Goal: Find specific page/section: Find specific page/section

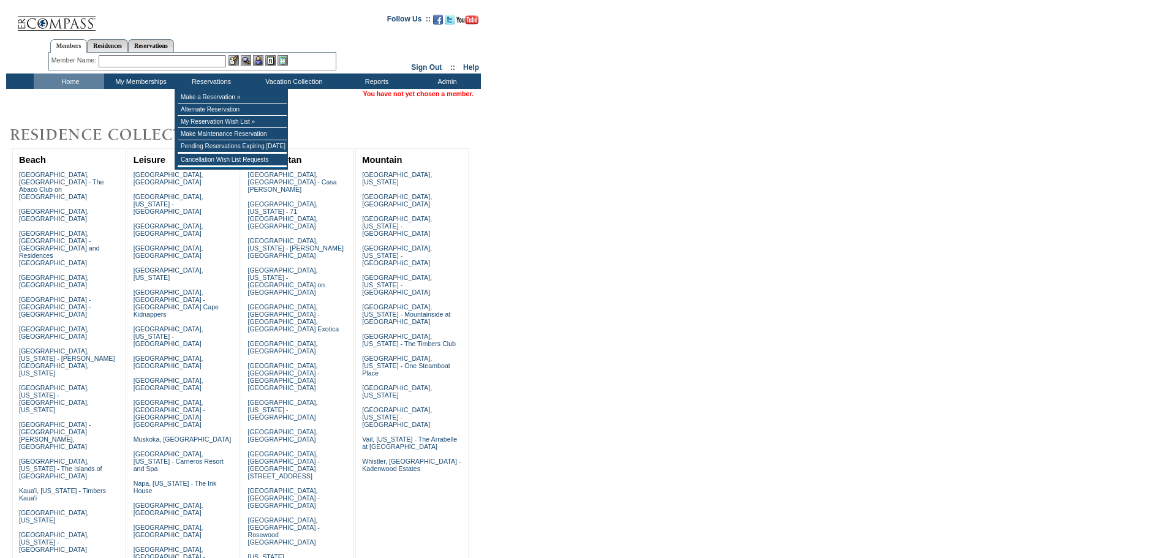
click at [19, 9] on img at bounding box center [57, 18] width 80 height 25
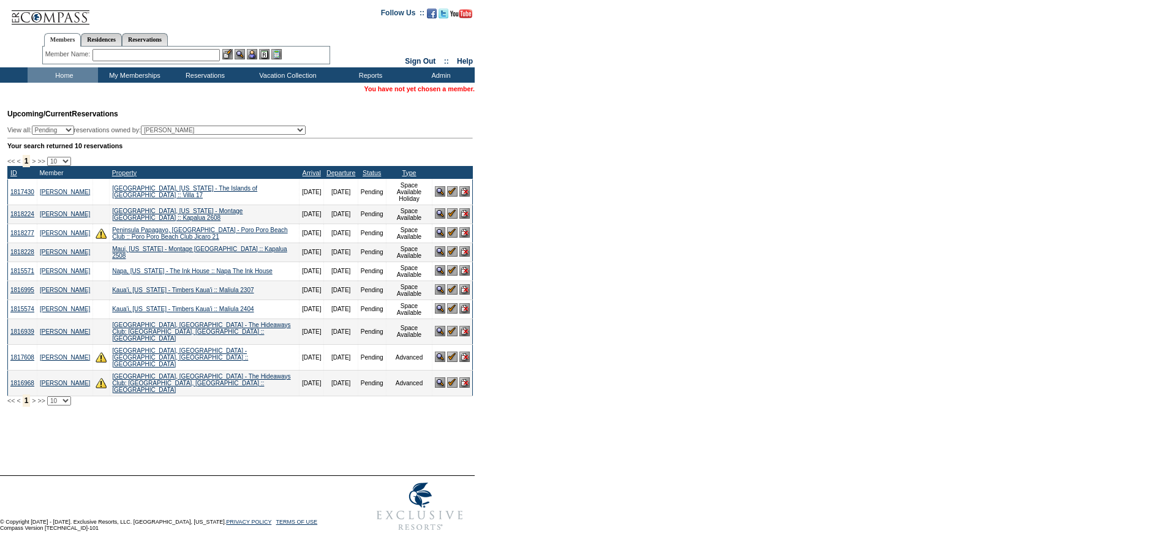
click at [62, 176] on link "Member" at bounding box center [51, 172] width 24 height 7
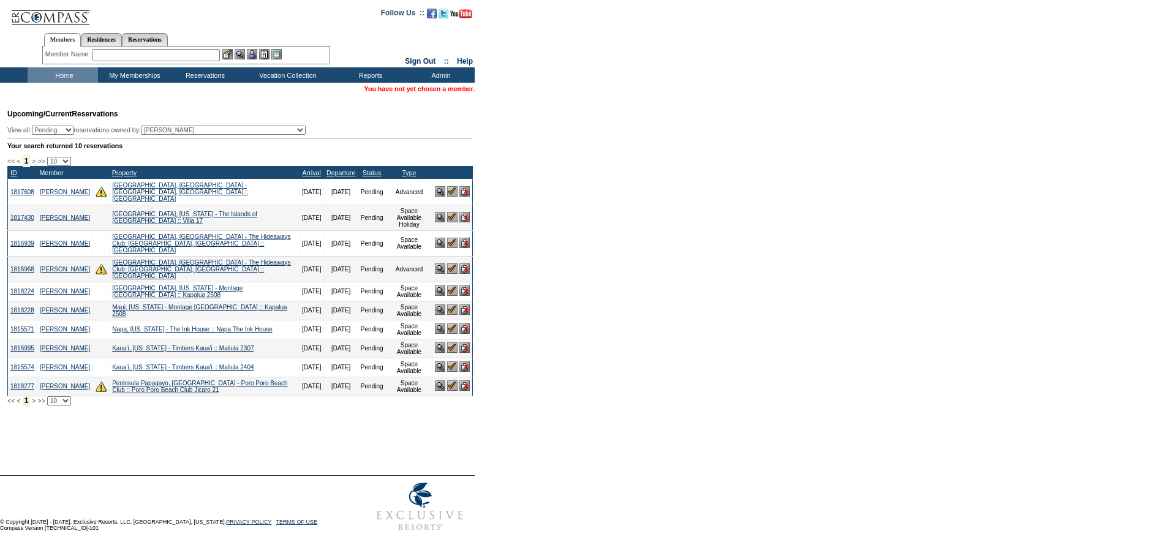
click at [62, 176] on link "Member" at bounding box center [51, 172] width 24 height 7
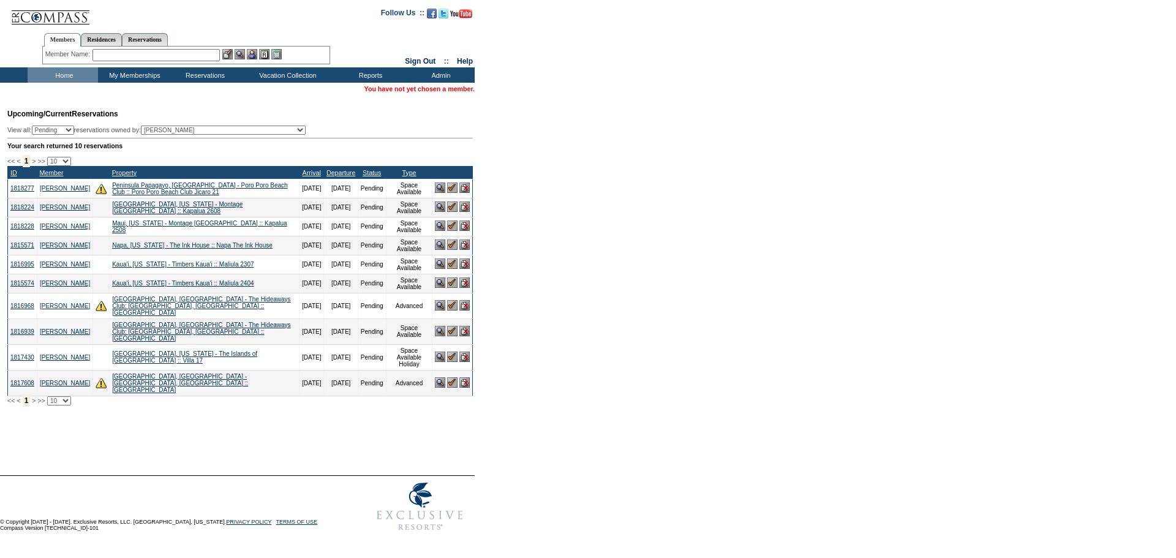
click at [682, 260] on form "Follow Us ::" at bounding box center [588, 268] width 1176 height 537
click at [465, 250] on img at bounding box center [464, 244] width 10 height 10
